Goal: Information Seeking & Learning: Learn about a topic

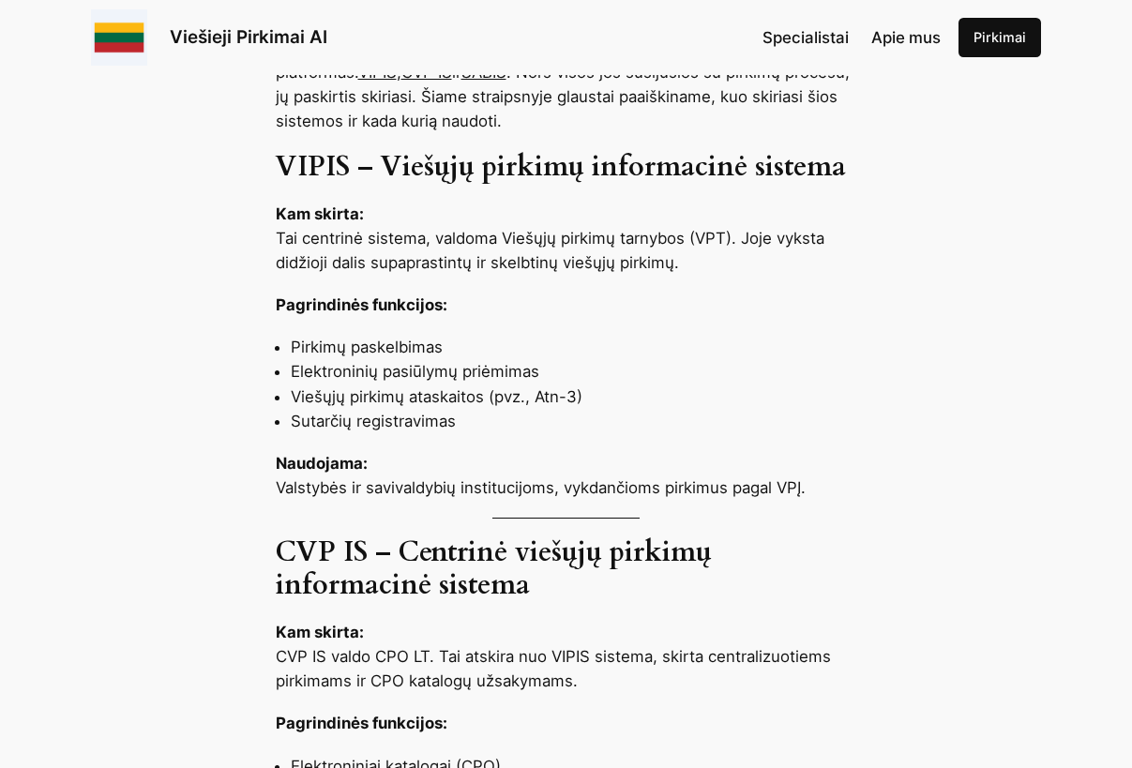
scroll to position [938, 0]
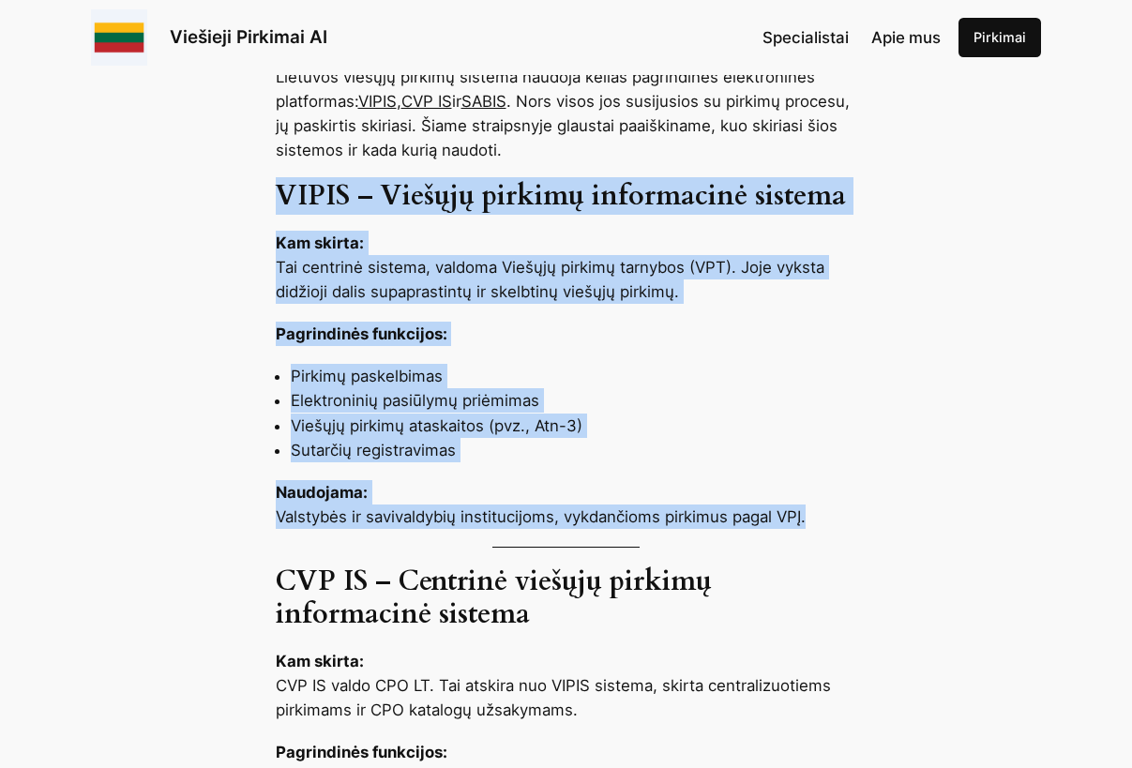
drag, startPoint x: 278, startPoint y: 185, endPoint x: 848, endPoint y: 537, distance: 670.3
copy div "VIPIS – Viešųjų pirkimų informacinė sistema Kam skirta: Tai centrinė sistema, v…"
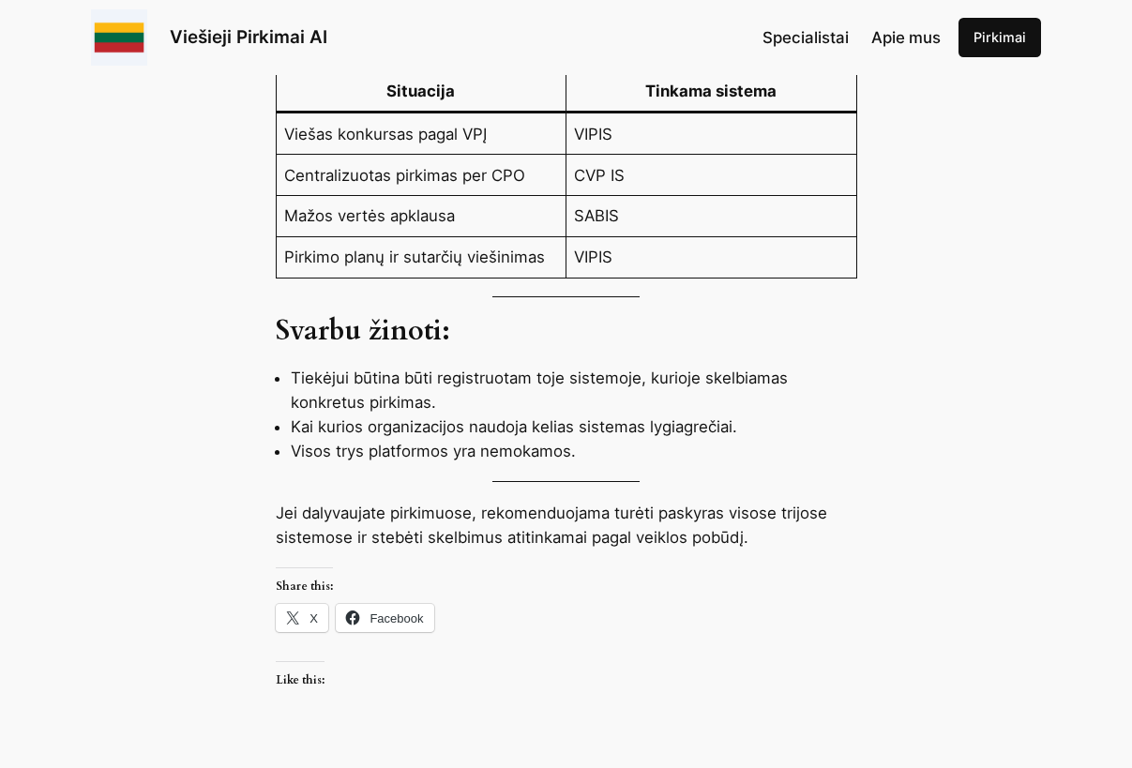
scroll to position [2250, 0]
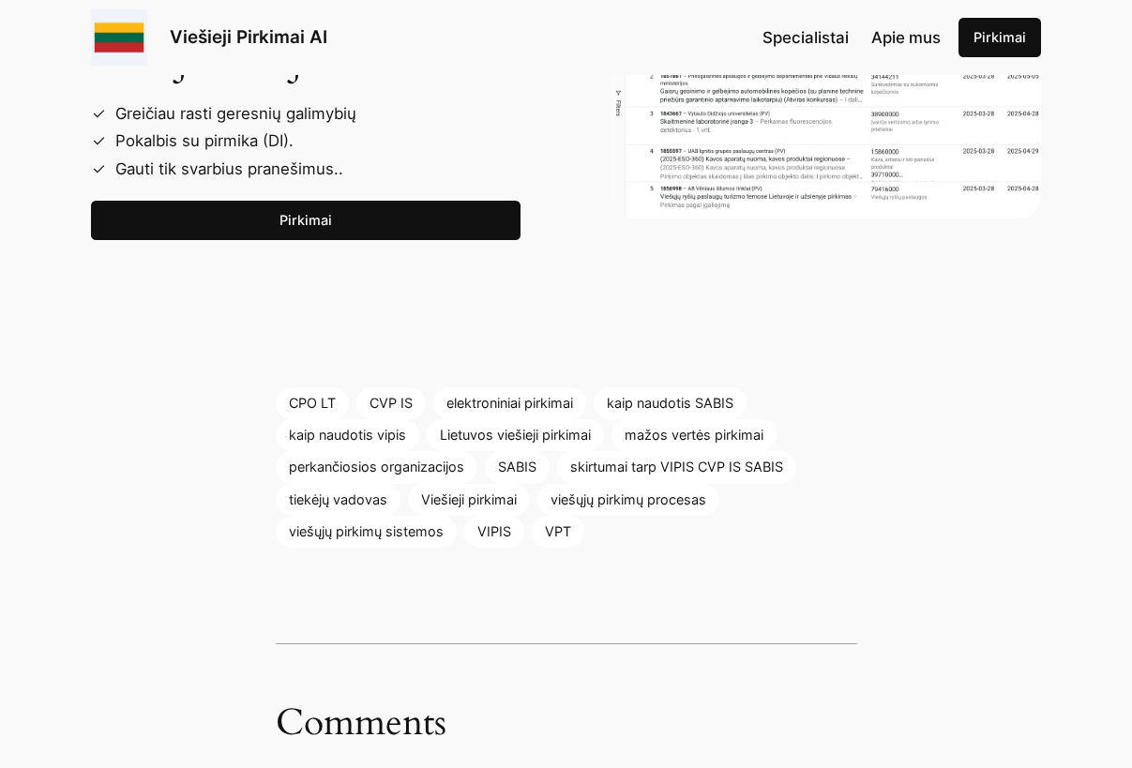
scroll to position [3094, 0]
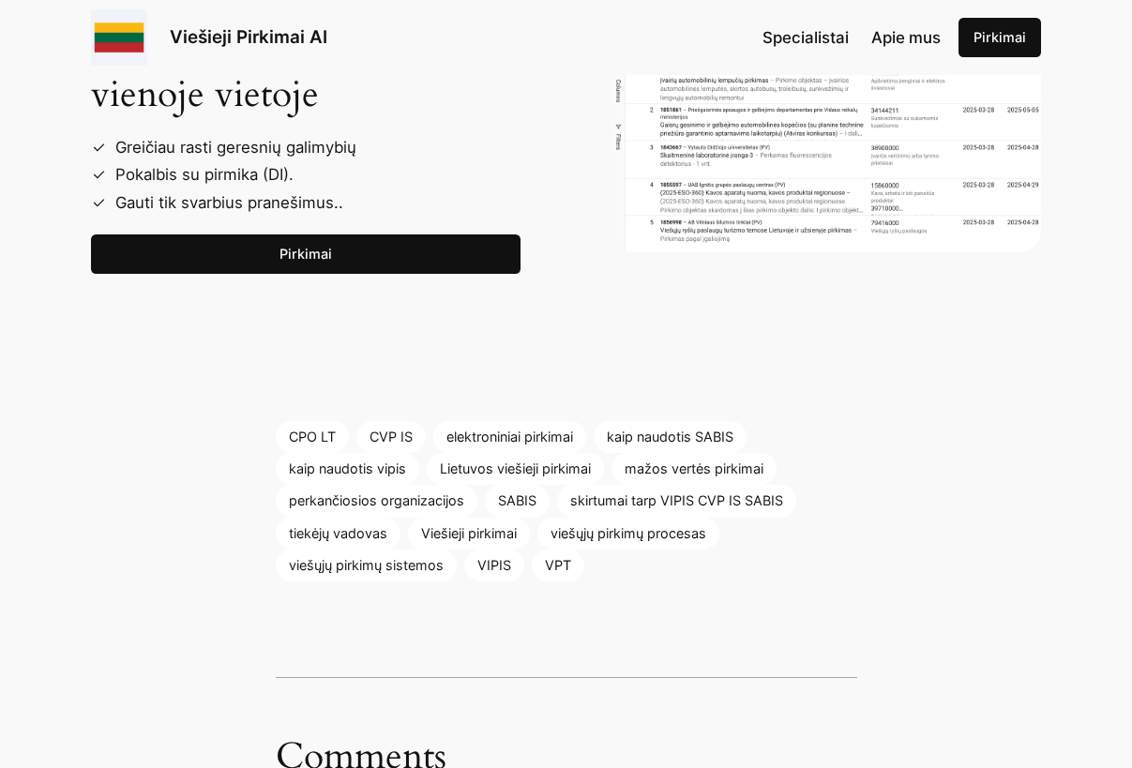
click at [331, 254] on link "Pirkimai" at bounding box center [306, 253] width 430 height 39
